Goal: Use online tool/utility

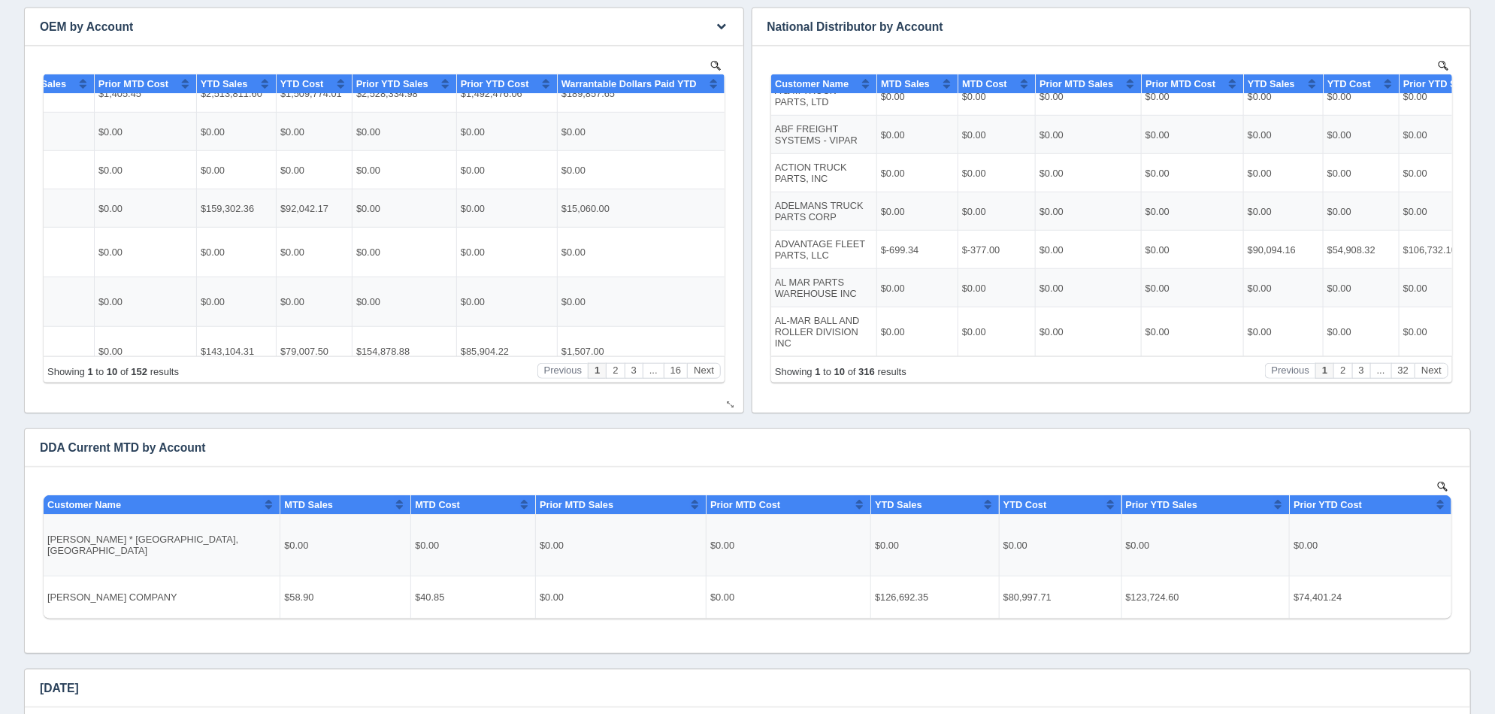
scroll to position [152, 423]
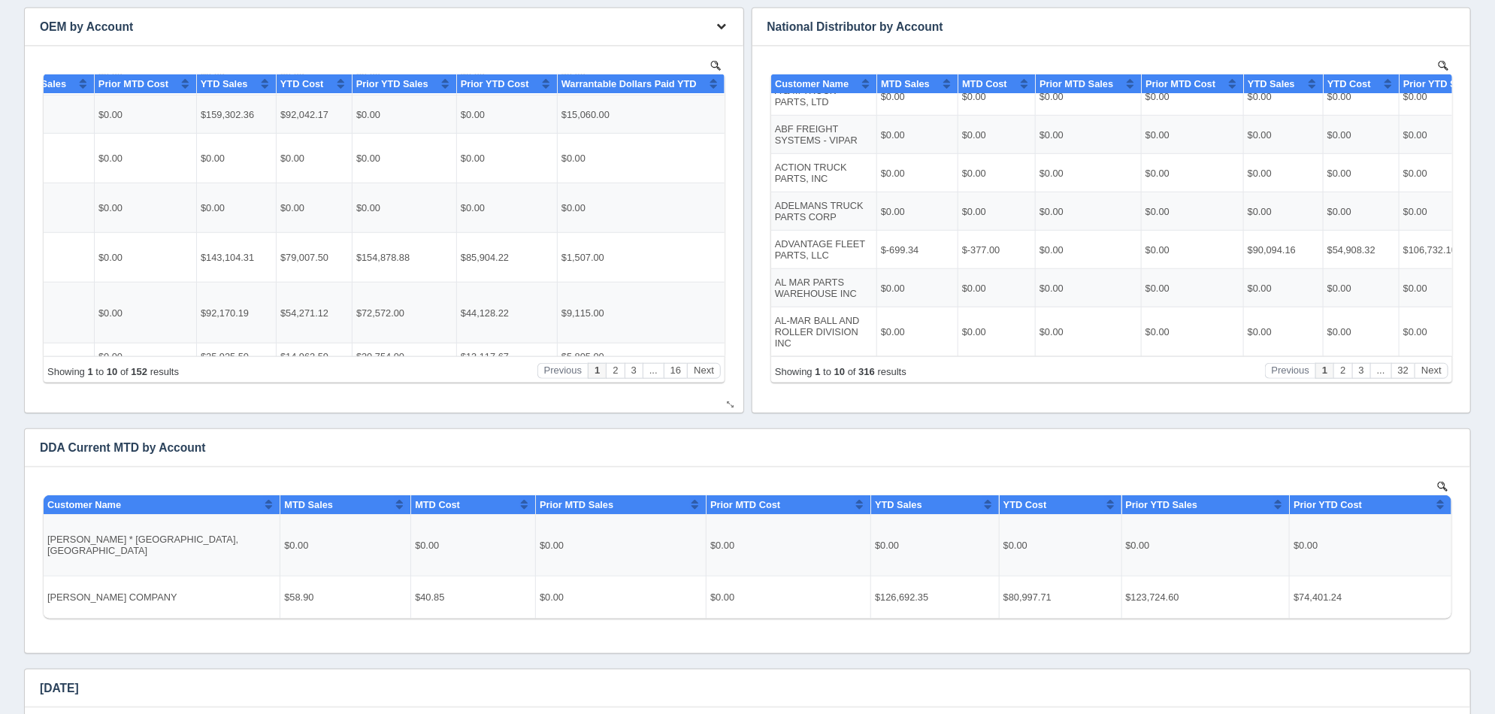
click at [723, 30] on icon "button" at bounding box center [722, 26] width 10 height 10
click at [674, 42] on link "Edit chart" at bounding box center [672, 49] width 120 height 22
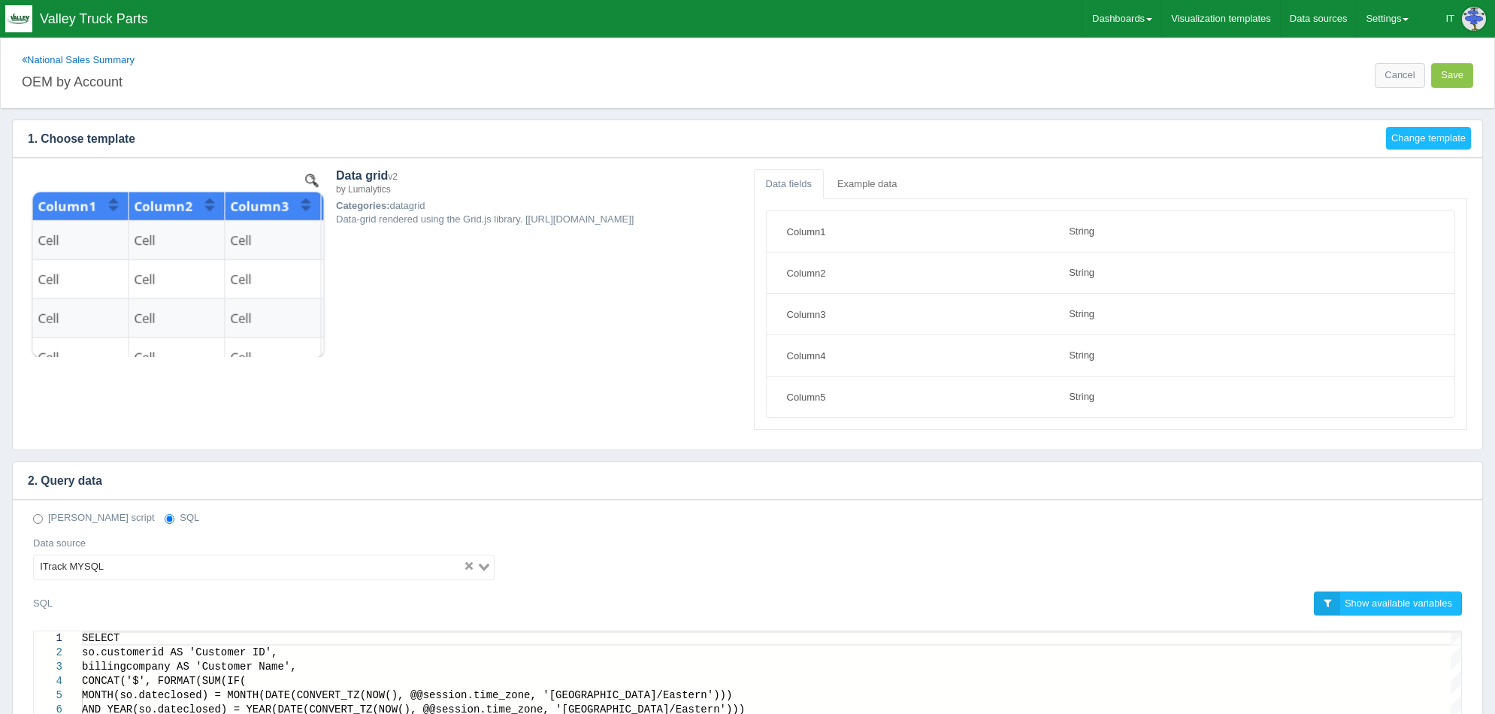
select select "string"
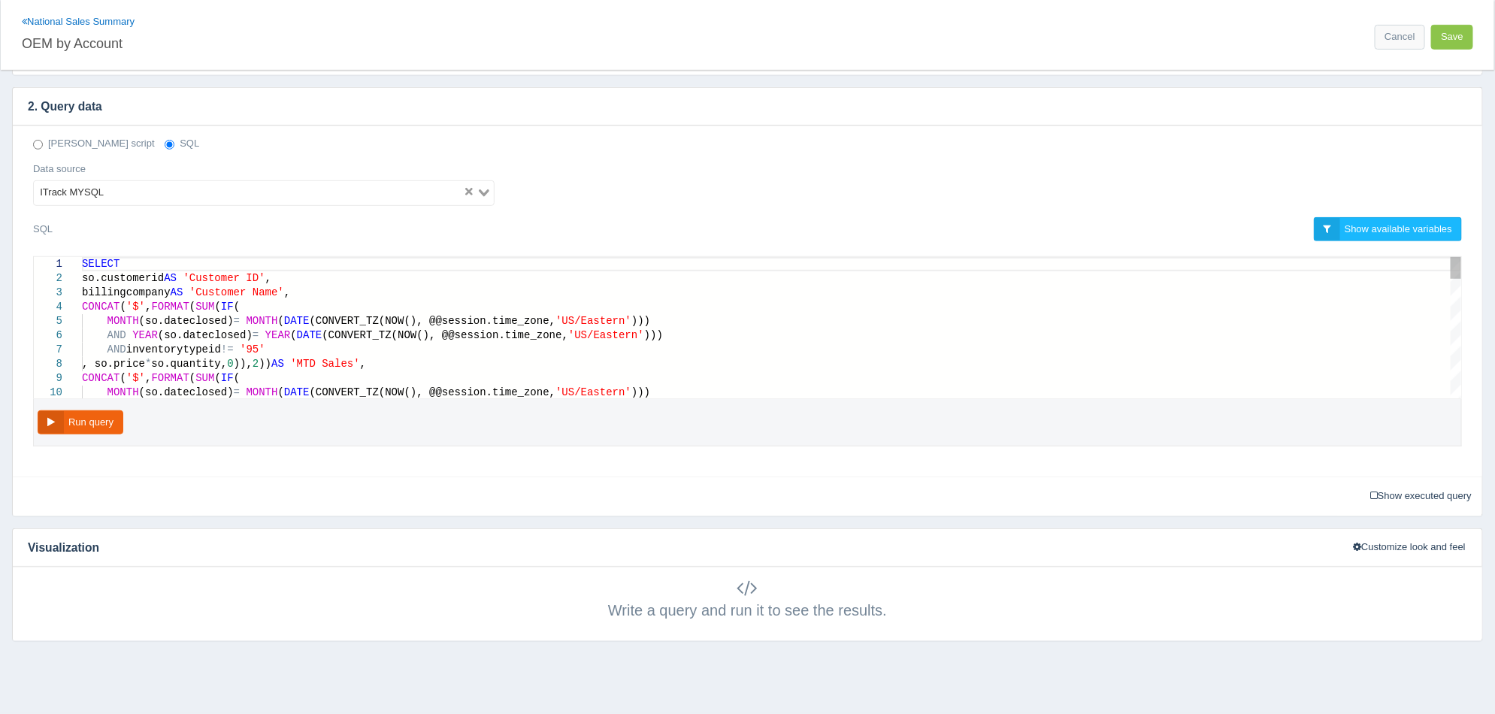
scroll to position [375, 0]
